Goal: Task Accomplishment & Management: Use online tool/utility

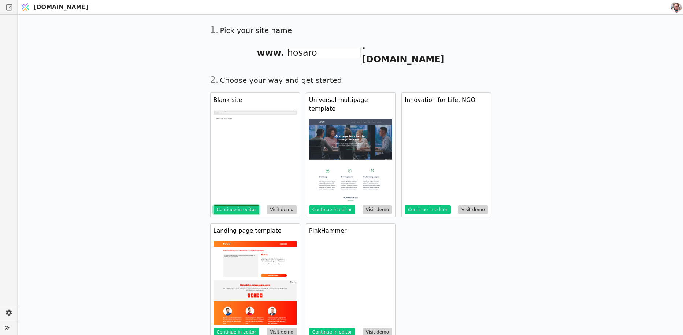
click at [235, 205] on button "Continue in editor" at bounding box center [237, 209] width 46 height 9
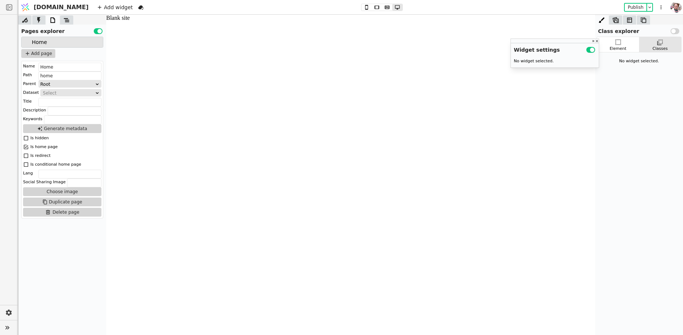
click at [67, 24] on div at bounding box center [66, 19] width 13 height 9
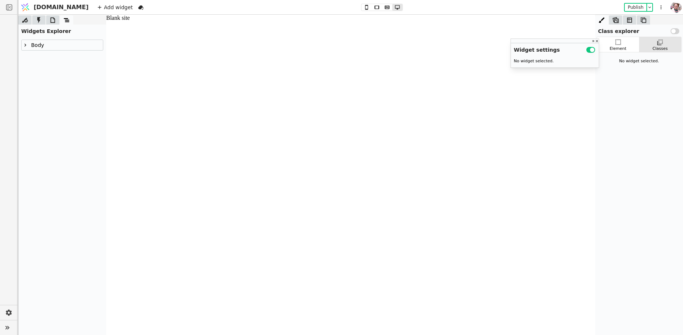
click at [23, 43] on icon at bounding box center [25, 45] width 6 height 6
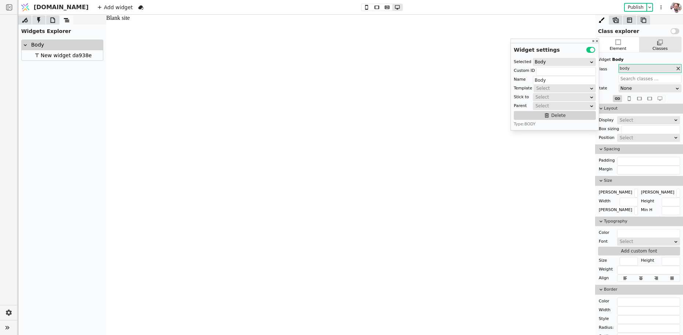
click at [43, 55] on div "New widget da938e" at bounding box center [62, 55] width 59 height 10
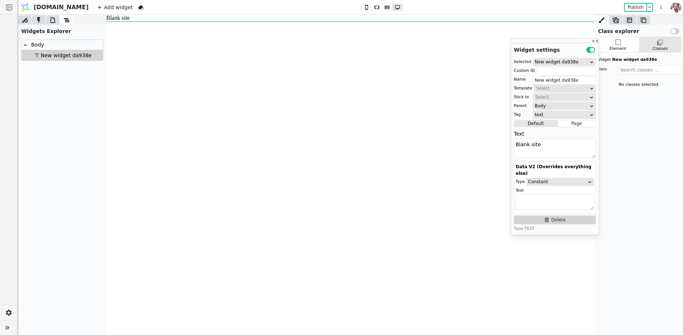
click at [41, 49] on div "Body" at bounding box center [36, 45] width 15 height 10
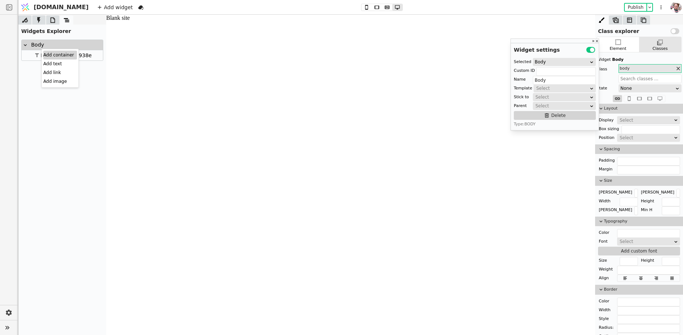
click at [48, 54] on div "Add container" at bounding box center [60, 55] width 34 height 9
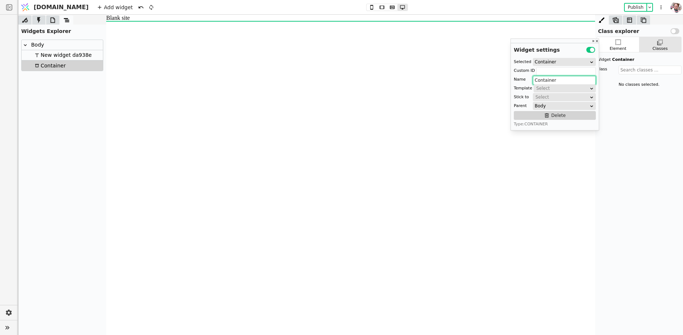
click at [536, 82] on input "Container" at bounding box center [564, 80] width 63 height 9
type input "Header"
click at [536, 88] on div "Select" at bounding box center [562, 88] width 52 height 7
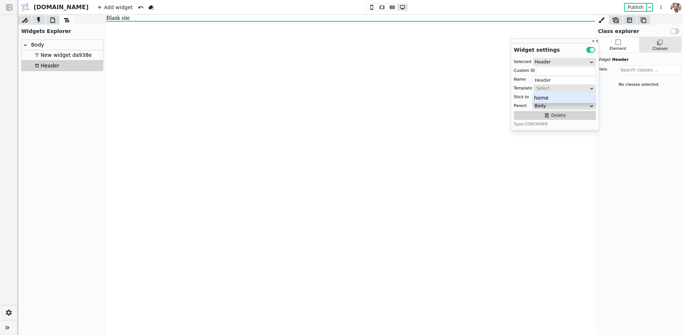
click at [538, 95] on div "home" at bounding box center [564, 97] width 63 height 11
click at [646, 20] on icon at bounding box center [643, 19] width 7 height 7
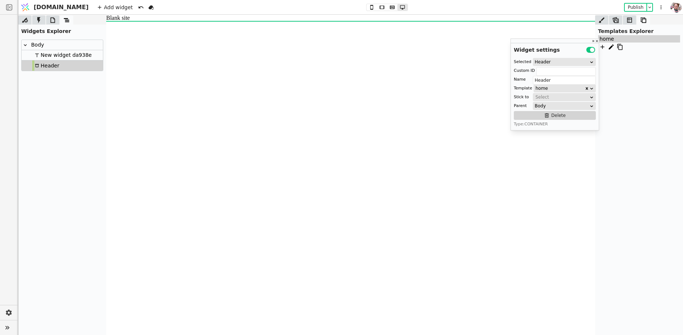
click at [605, 40] on span "home" at bounding box center [607, 38] width 15 height 7
click at [613, 48] on icon at bounding box center [611, 47] width 7 height 7
drag, startPoint x: 605, startPoint y: 41, endPoint x: 615, endPoint y: 41, distance: 10.6
click at [615, 41] on input "home" at bounding box center [632, 39] width 64 height 9
type input "header"
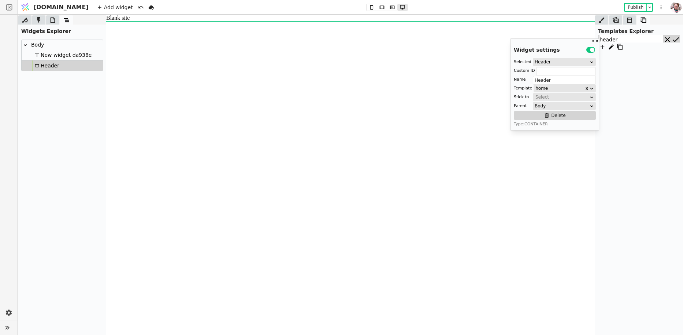
click at [672, 38] on icon at bounding box center [676, 39] width 8 height 9
click at [46, 58] on div "New widget da938e" at bounding box center [62, 55] width 59 height 10
type input "New widget da938e"
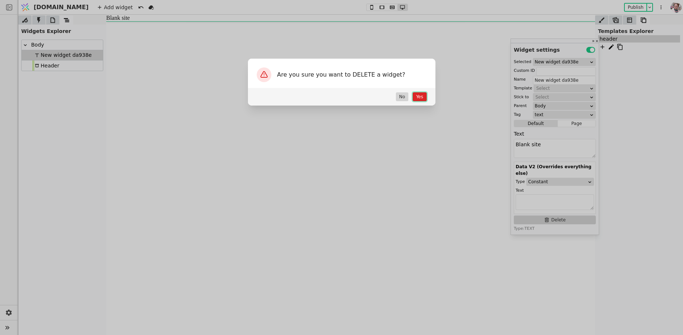
click at [418, 96] on button "Yes" at bounding box center [420, 96] width 14 height 9
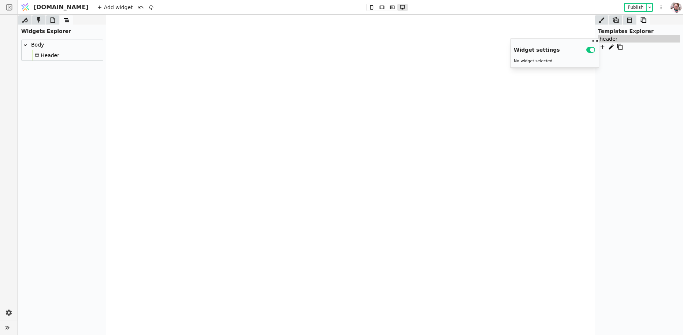
click at [49, 58] on div "Header" at bounding box center [46, 55] width 27 height 10
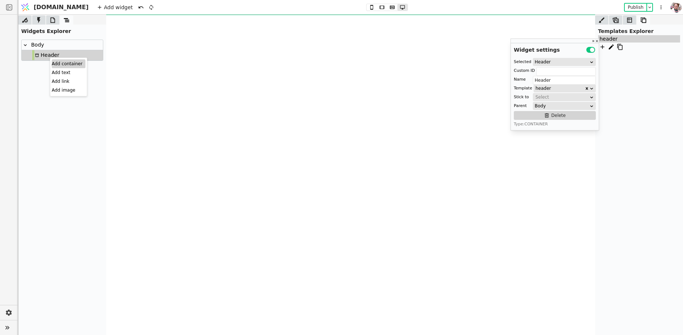
click at [59, 64] on div "Add container" at bounding box center [69, 63] width 34 height 9
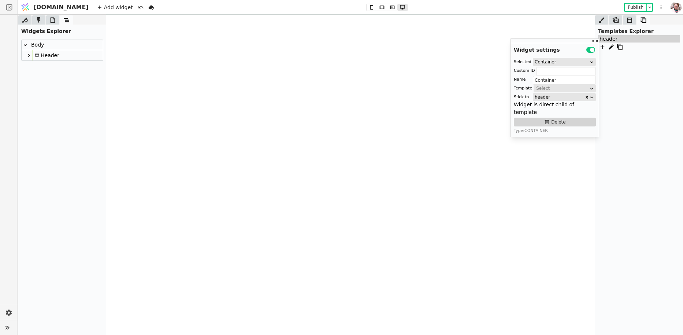
click at [41, 55] on div "Header" at bounding box center [46, 55] width 27 height 10
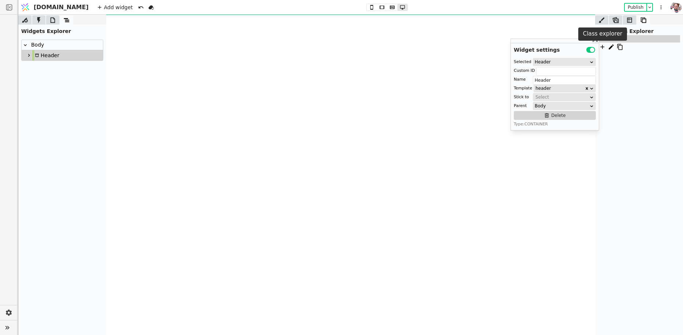
click at [602, 22] on icon at bounding box center [601, 19] width 7 height 7
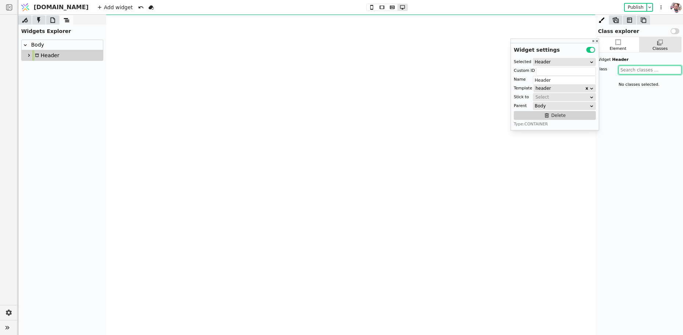
click at [638, 70] on input "text" at bounding box center [650, 70] width 63 height 9
click at [29, 54] on icon at bounding box center [29, 55] width 6 height 6
click at [46, 67] on div "Container" at bounding box center [52, 65] width 33 height 10
type input "Container"
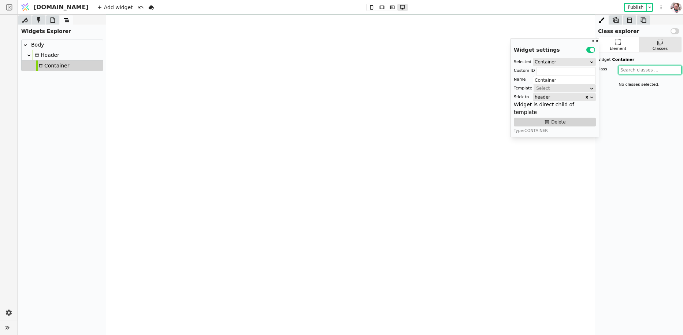
click at [628, 69] on input "text" at bounding box center [650, 70] width 63 height 9
type input "header"
click at [632, 80] on button "Add class " header "" at bounding box center [643, 80] width 48 height 9
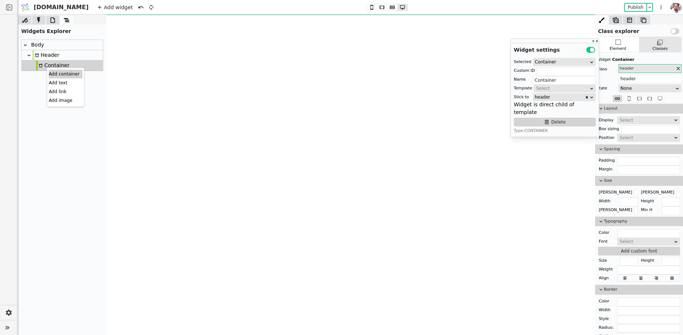
click at [52, 73] on div "Add container" at bounding box center [66, 74] width 34 height 9
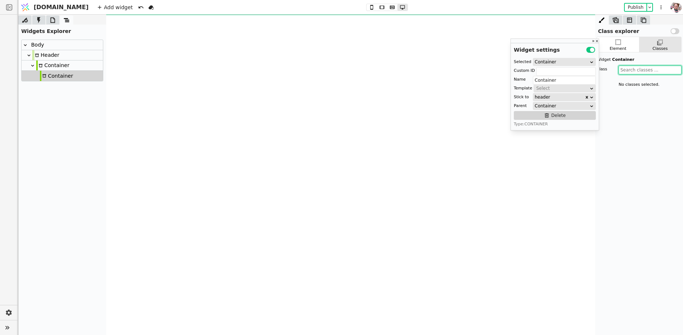
click at [636, 71] on input "text" at bounding box center [650, 70] width 63 height 9
type input "header wrap"
click at [641, 81] on button "Add class " header wrap "" at bounding box center [649, 80] width 61 height 9
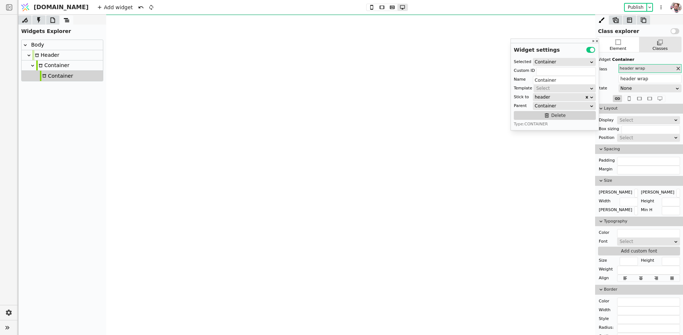
click at [58, 64] on div "Container" at bounding box center [52, 65] width 33 height 10
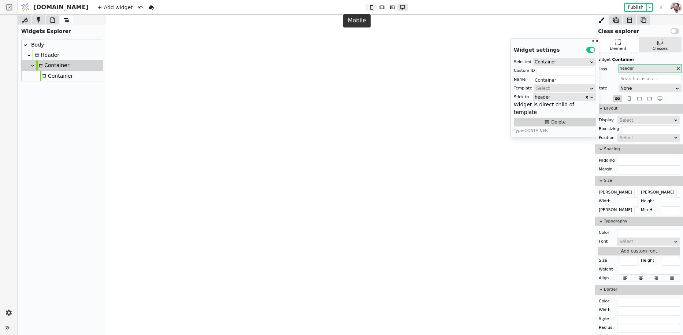
click at [367, 7] on icon at bounding box center [371, 7] width 9 height 5
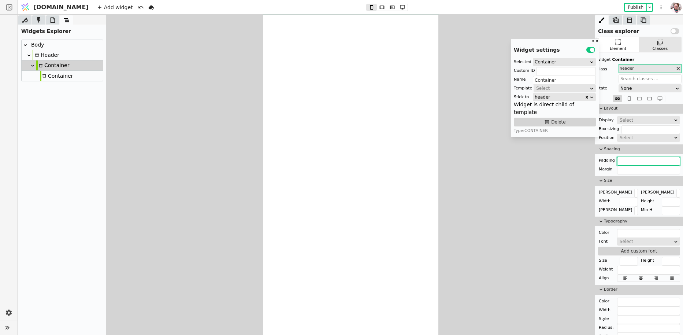
click at [624, 162] on input "text" at bounding box center [648, 161] width 63 height 9
type input "20px"
click at [45, 77] on icon at bounding box center [44, 75] width 4 height 3
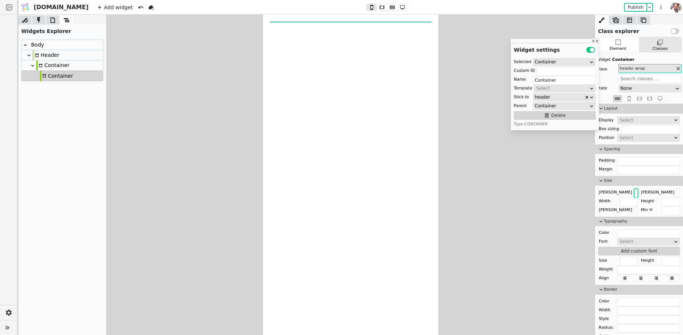
click at [635, 189] on input "text" at bounding box center [637, 193] width 4 height 9
type input "1200px"
click at [627, 164] on input "text" at bounding box center [648, 161] width 63 height 9
click at [627, 169] on input "text" at bounding box center [648, 170] width 63 height 9
type input "0 auto"
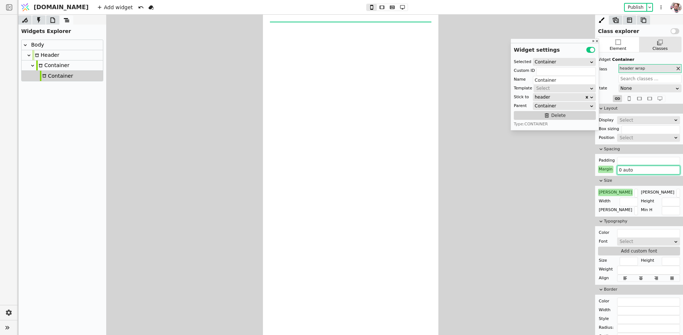
click at [48, 69] on div "Container" at bounding box center [52, 65] width 33 height 10
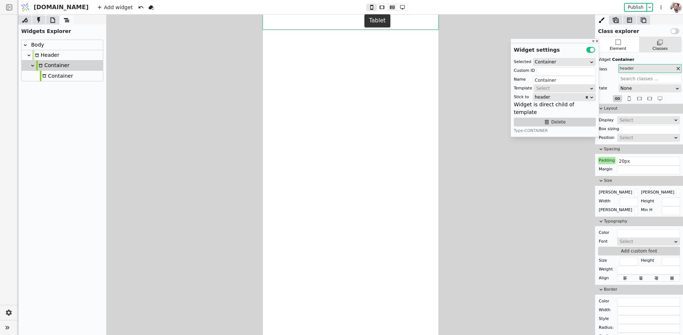
click at [388, 10] on icon at bounding box center [392, 7] width 9 height 5
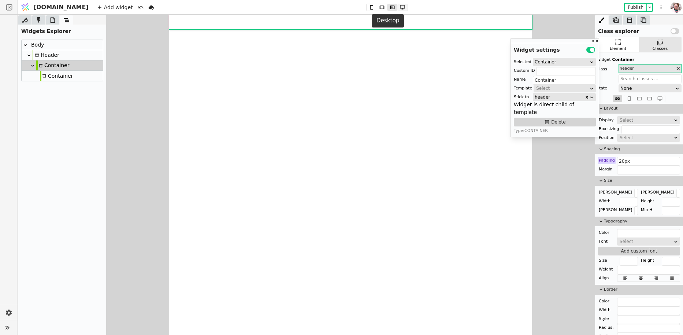
click at [398, 8] on icon at bounding box center [402, 7] width 9 height 5
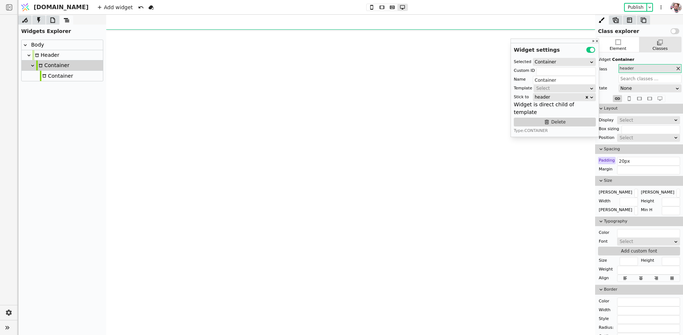
click at [44, 73] on div "Container" at bounding box center [56, 76] width 33 height 10
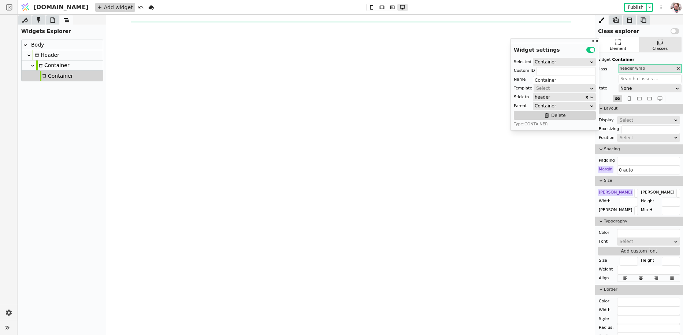
click at [95, 5] on div "Add widget" at bounding box center [115, 7] width 40 height 9
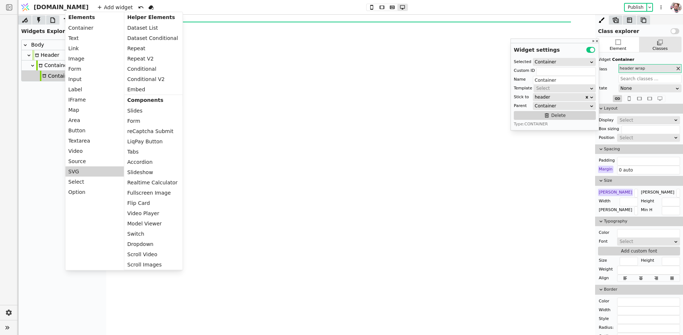
click at [73, 173] on div "SVG" at bounding box center [95, 171] width 59 height 10
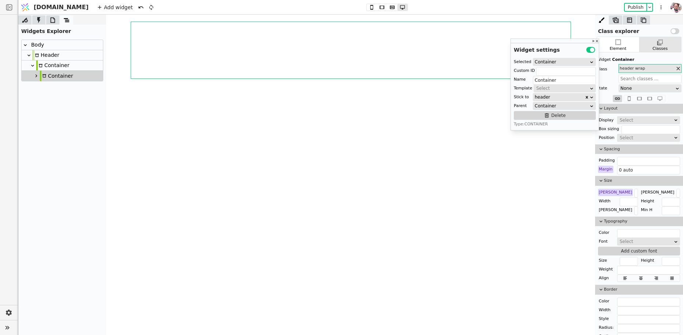
click at [33, 78] on icon at bounding box center [36, 76] width 6 height 6
click at [42, 84] on div at bounding box center [39, 86] width 7 height 10
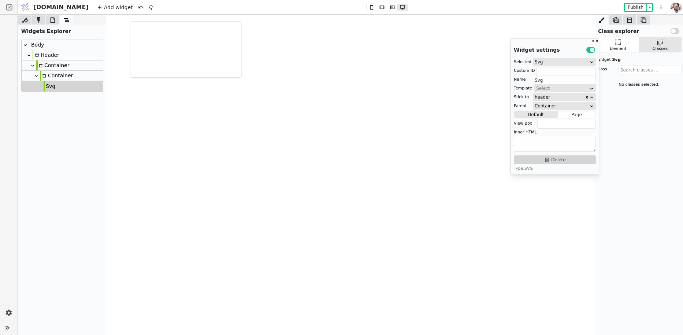
click at [51, 73] on div "Container" at bounding box center [56, 76] width 33 height 10
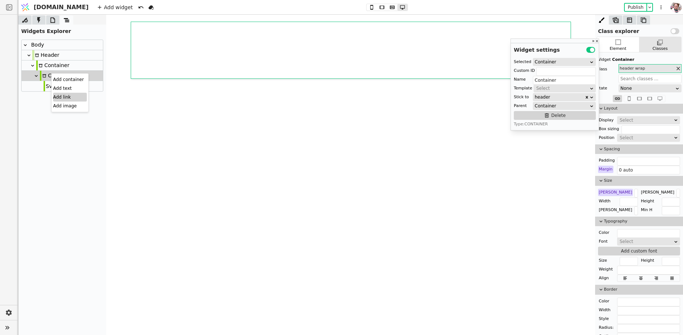
click at [59, 96] on div "Add link" at bounding box center [70, 97] width 34 height 9
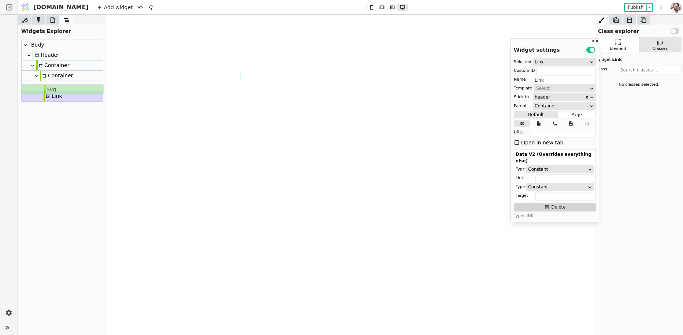
drag, startPoint x: 53, startPoint y: 86, endPoint x: 53, endPoint y: 92, distance: 5.9
click at [53, 92] on div "Body Header Container Container Svg Link" at bounding box center [62, 71] width 81 height 62
click at [40, 86] on icon at bounding box center [40, 86] width 6 height 6
click at [53, 97] on div "Svg" at bounding box center [53, 96] width 12 height 10
type input "Svg"
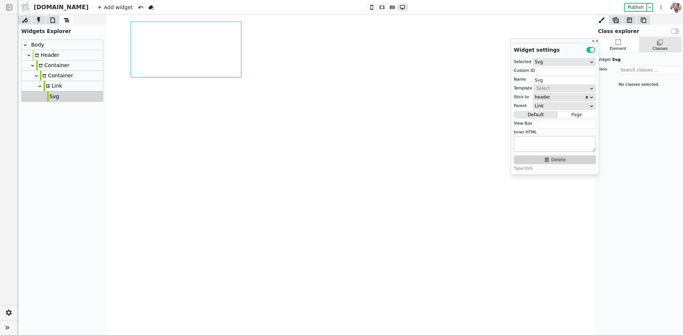
click at [533, 138] on textarea at bounding box center [555, 144] width 82 height 16
paste textarea "<g clip-path="url(#clip0)"><path d="M78.6547 9.49382C78.6547 9.49382 80.1337 9.…"
type textarea "<g clip-path="url(#clip0)"><path d="M78.6547 9.49382C78.6547 9.49382 80.1337 9.…"
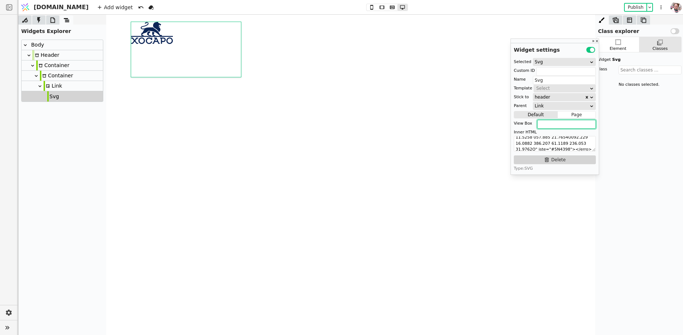
click at [545, 127] on input "text" at bounding box center [566, 124] width 59 height 9
paste input "0 0 114 60"
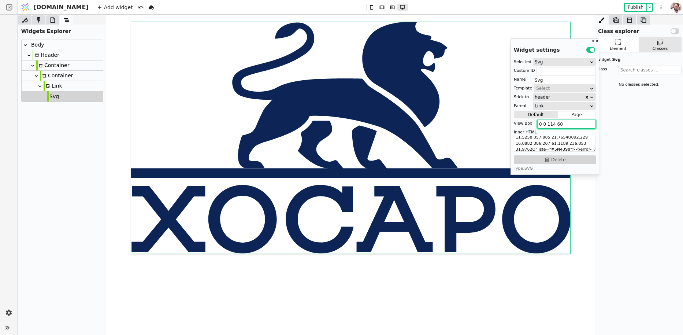
click at [52, 98] on div "Svg" at bounding box center [53, 96] width 12 height 10
type input "0 0 114 60"
click at [630, 70] on input "text" at bounding box center [650, 70] width 63 height 9
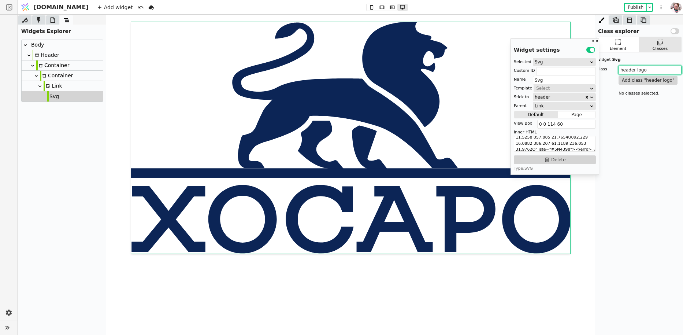
type input "header logo"
click at [658, 80] on button "Add class " header logo "" at bounding box center [648, 80] width 59 height 9
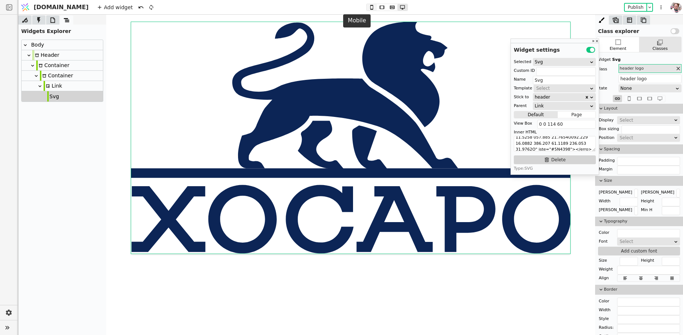
click at [367, 5] on icon at bounding box center [371, 7] width 9 height 5
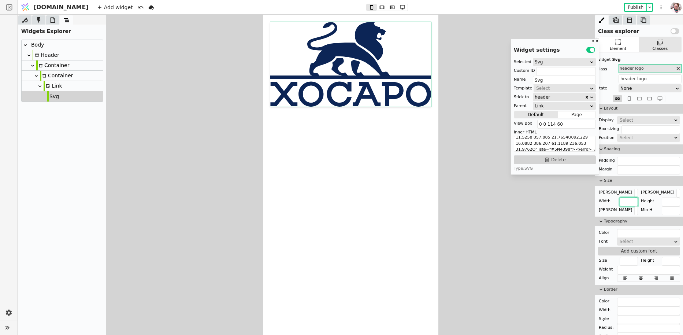
click at [629, 199] on input "text" at bounding box center [629, 201] width 18 height 9
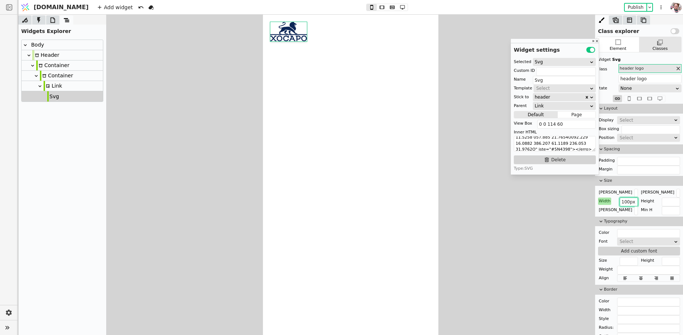
click at [627, 203] on input "100px" at bounding box center [629, 201] width 18 height 9
type input "120px"
click at [51, 87] on div "Link" at bounding box center [53, 86] width 19 height 10
type input "Link"
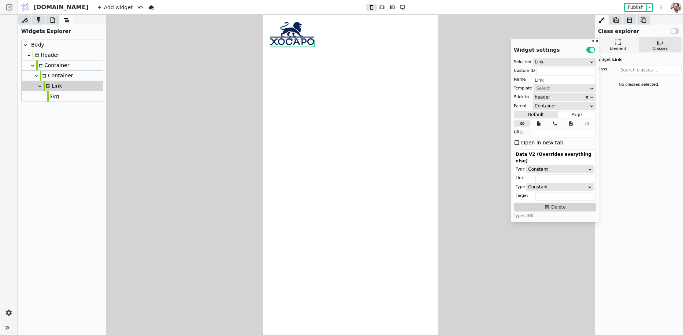
click at [620, 46] on div "Element" at bounding box center [618, 49] width 17 height 6
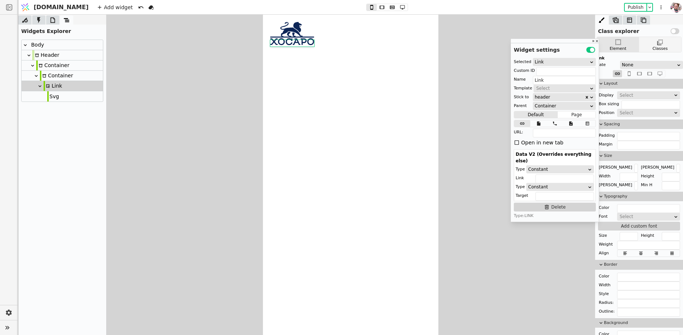
click at [654, 48] on div "Classes" at bounding box center [660, 49] width 15 height 6
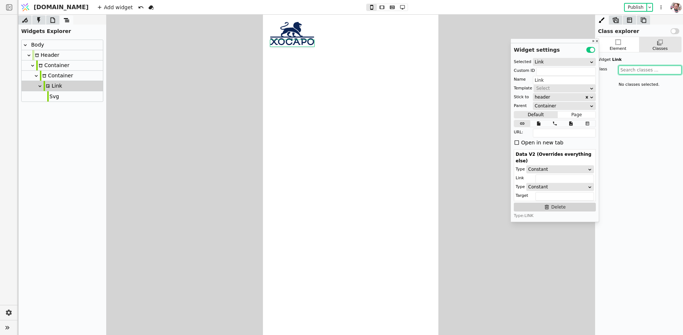
click at [650, 66] on input "text" at bounding box center [650, 70] width 63 height 9
type input "header logo link"
click at [647, 82] on button "Add class " header logo link "" at bounding box center [650, 80] width 63 height 9
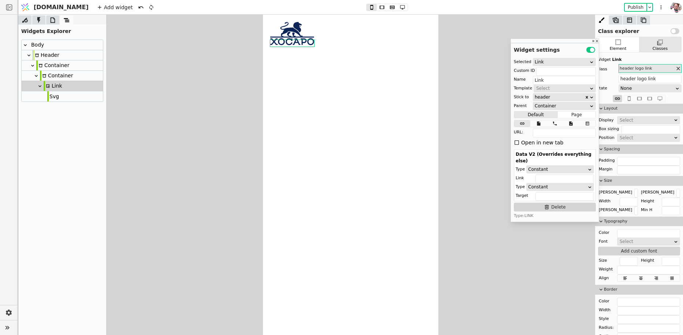
click at [626, 119] on div "Select" at bounding box center [646, 120] width 53 height 7
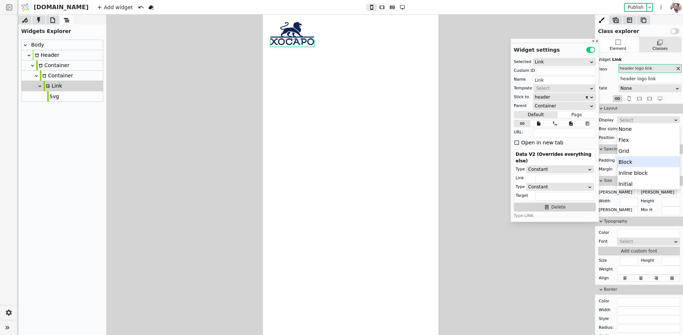
click at [628, 160] on div "Block" at bounding box center [649, 161] width 63 height 11
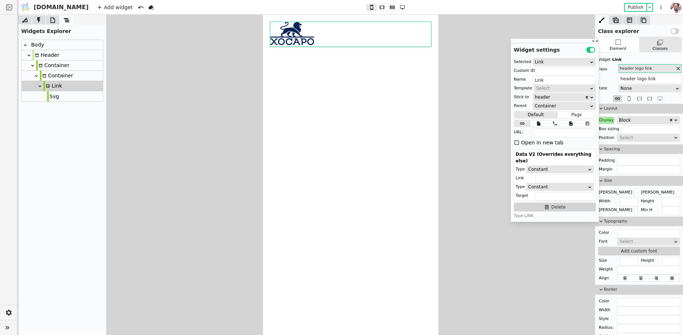
click at [70, 96] on div "Svg" at bounding box center [62, 96] width 81 height 10
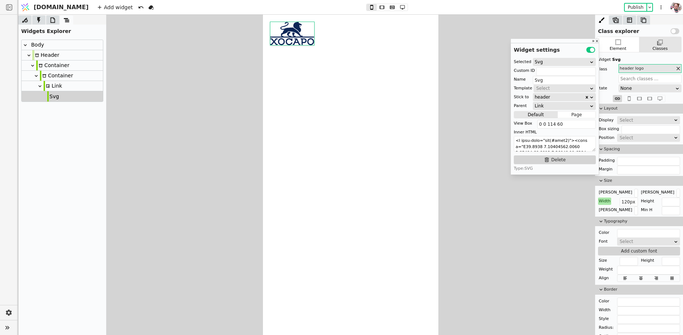
click at [60, 84] on div "Link" at bounding box center [53, 86] width 19 height 10
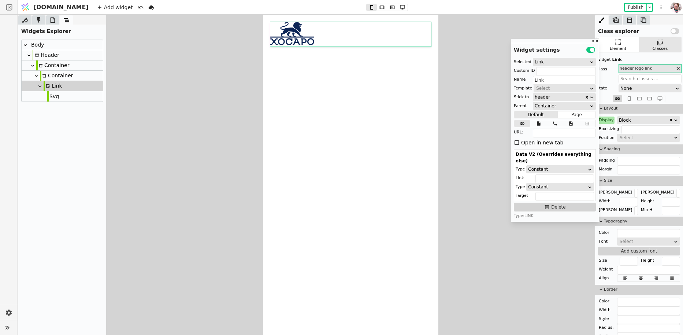
click at [630, 119] on div "Block" at bounding box center [644, 120] width 50 height 7
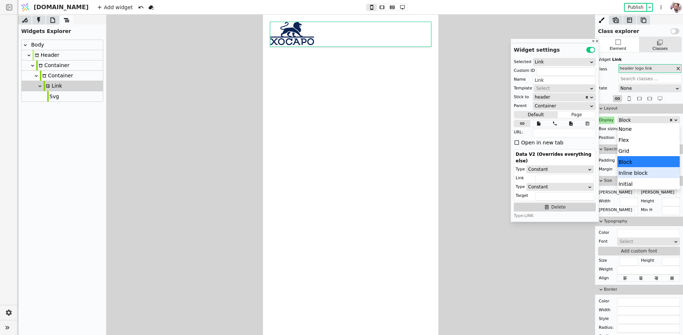
click at [631, 174] on div "Inline block" at bounding box center [649, 172] width 63 height 11
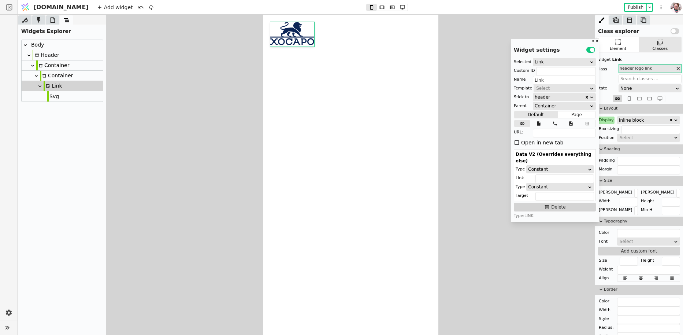
click at [48, 99] on div "Svg" at bounding box center [53, 96] width 12 height 10
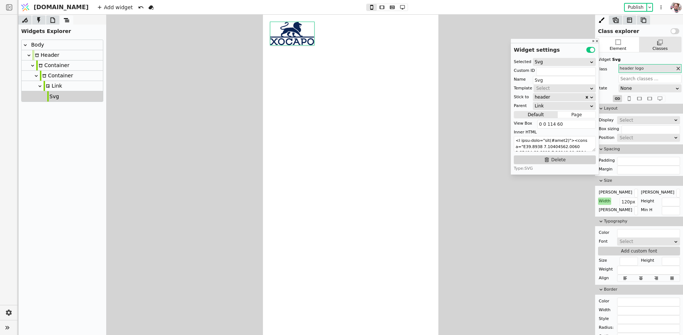
click at [627, 121] on div "Select" at bounding box center [646, 120] width 53 height 7
click at [629, 157] on div "Block" at bounding box center [649, 161] width 63 height 11
click at [68, 87] on div "Link" at bounding box center [62, 86] width 81 height 10
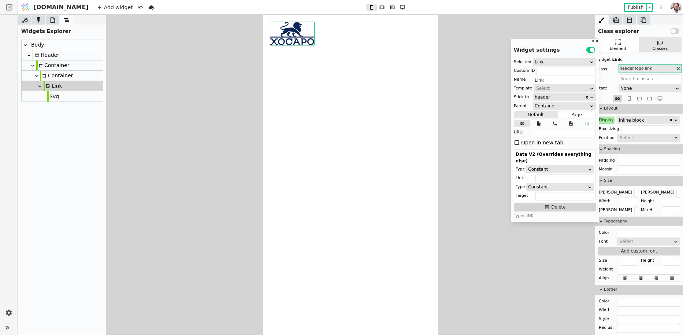
click at [55, 74] on div "Container" at bounding box center [56, 76] width 33 height 10
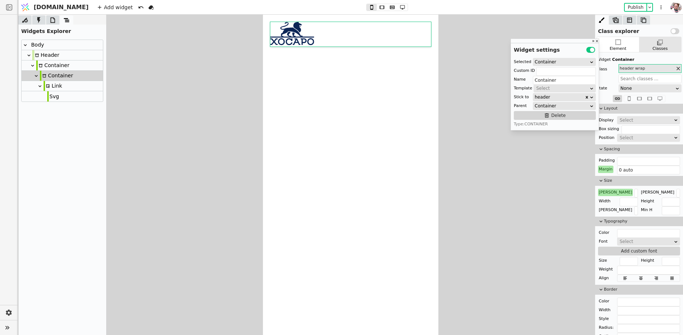
click at [58, 67] on div "Container" at bounding box center [52, 65] width 33 height 10
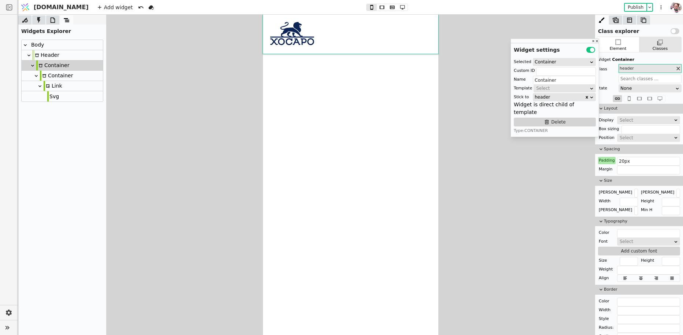
click at [50, 47] on div "Body" at bounding box center [62, 45] width 81 height 10
type input "Body"
